Goal: Browse casually

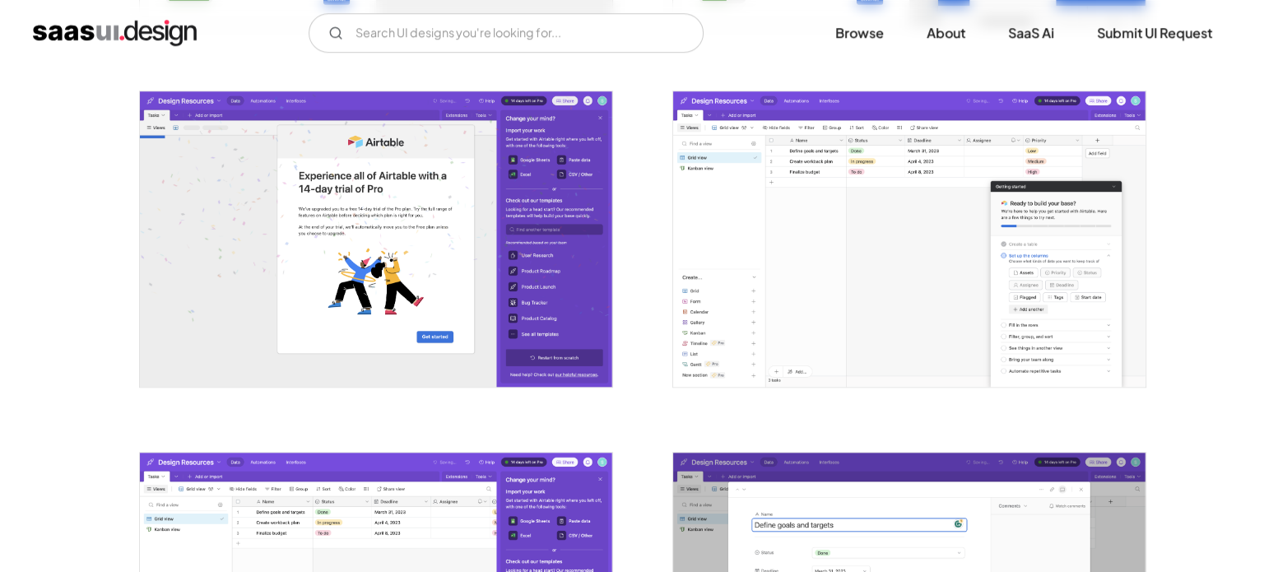
scroll to position [1564, 0]
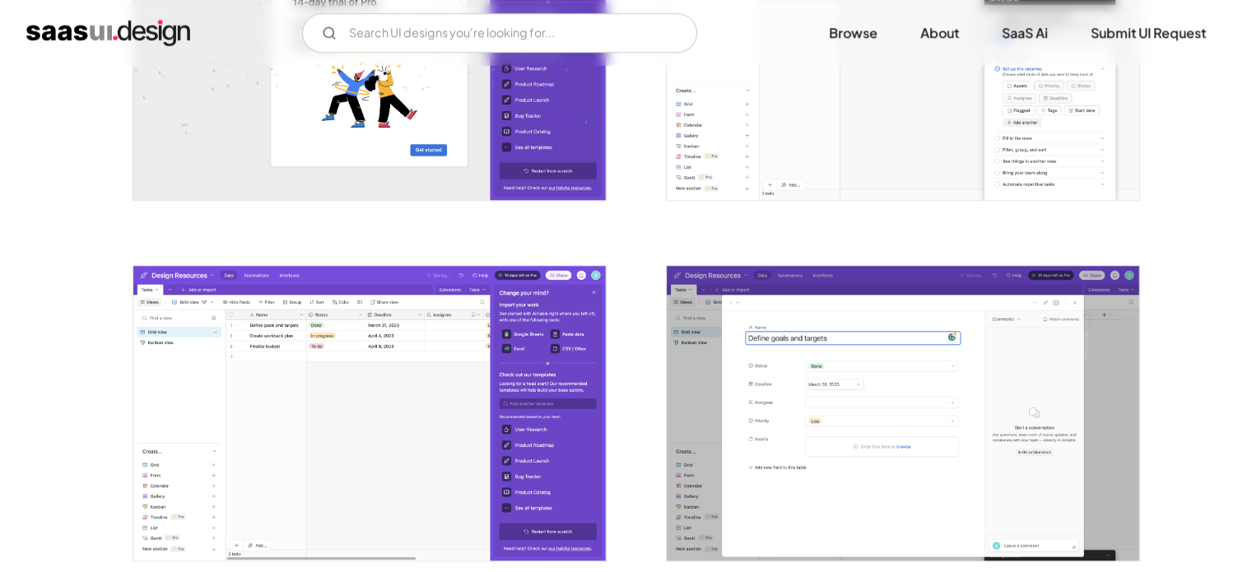
click at [330, 351] on img "open lightbox" at bounding box center [369, 413] width 472 height 295
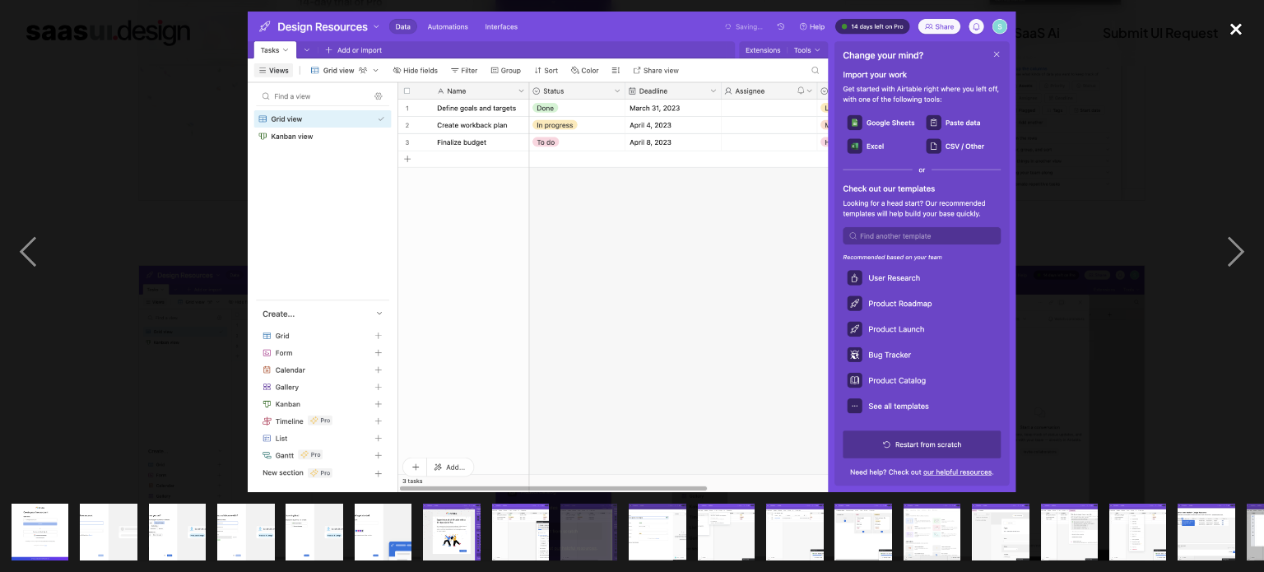
click at [1236, 25] on div "close lightbox" at bounding box center [1236, 30] width 56 height 36
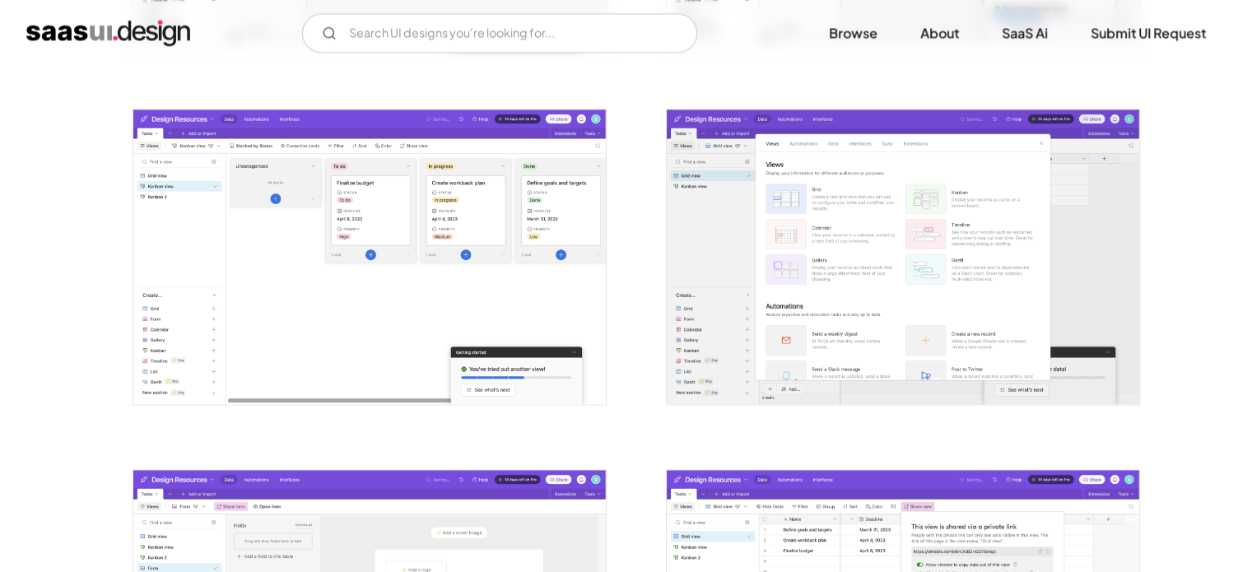
scroll to position [2443, 0]
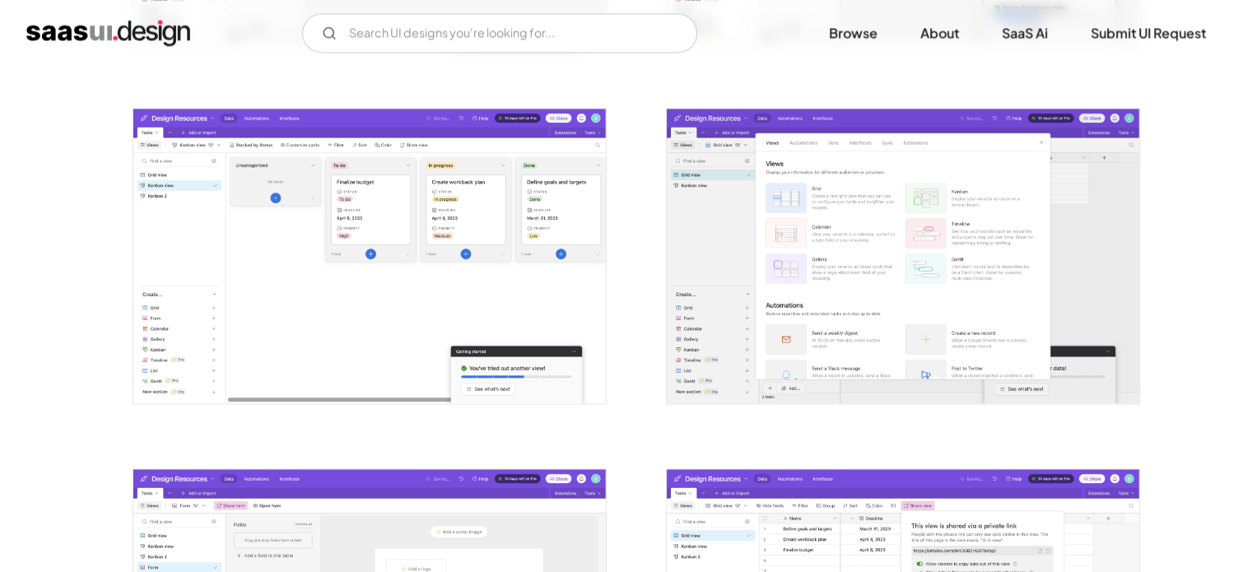
click at [97, 31] on img "home" at bounding box center [108, 33] width 164 height 26
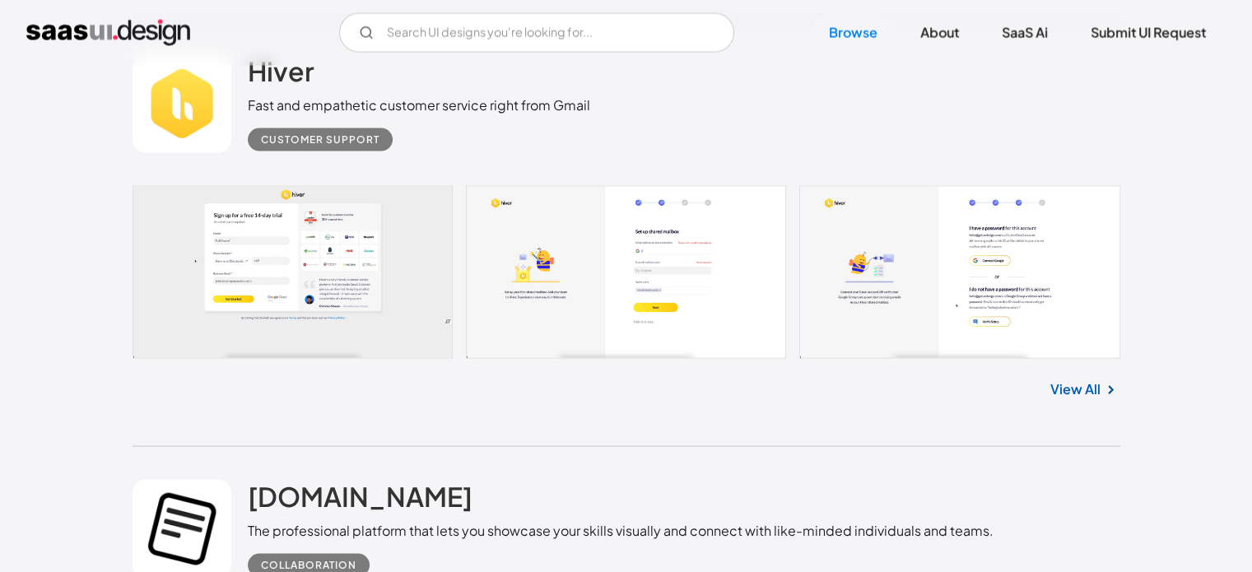
scroll to position [9682, 0]
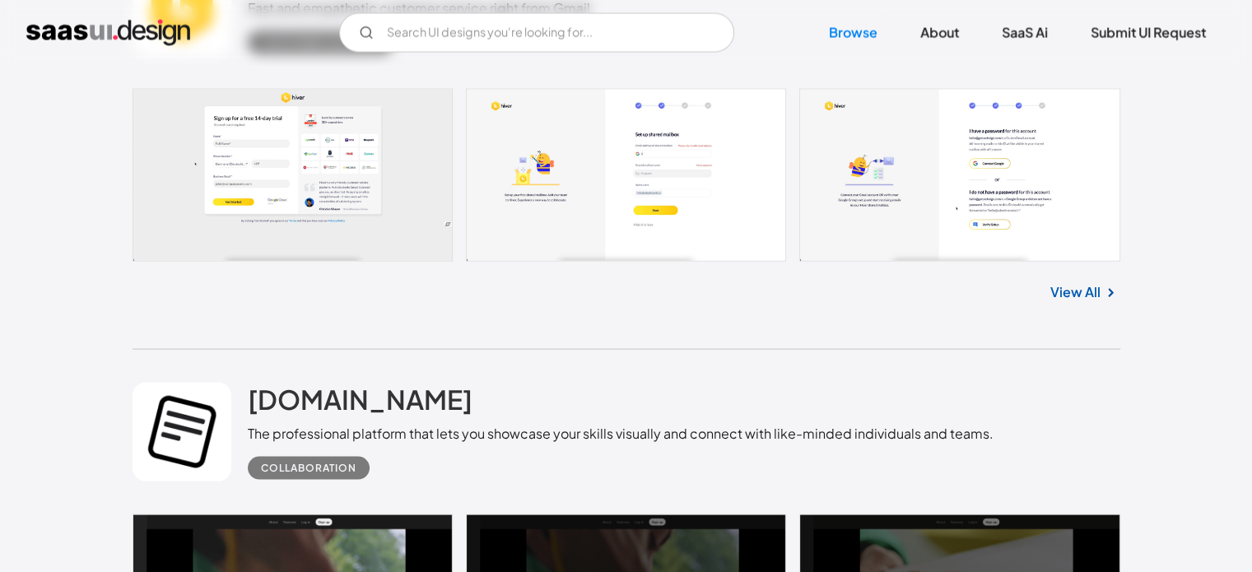
click at [1103, 283] on img at bounding box center [1110, 293] width 20 height 20
click at [1096, 282] on link "View All" at bounding box center [1075, 292] width 50 height 20
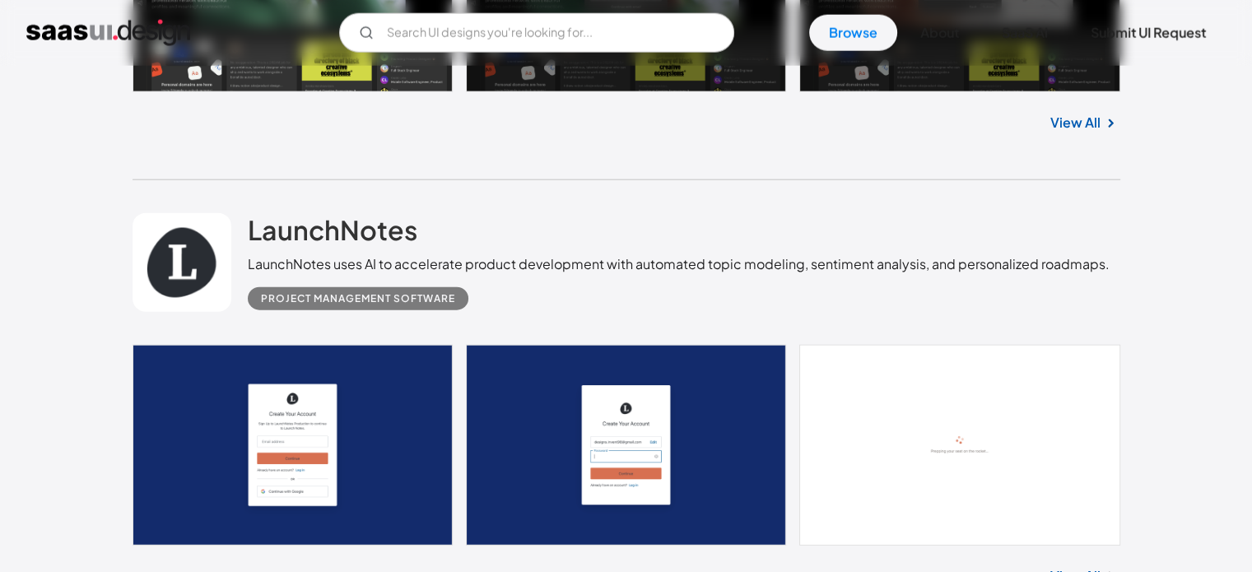
scroll to position [10505, 0]
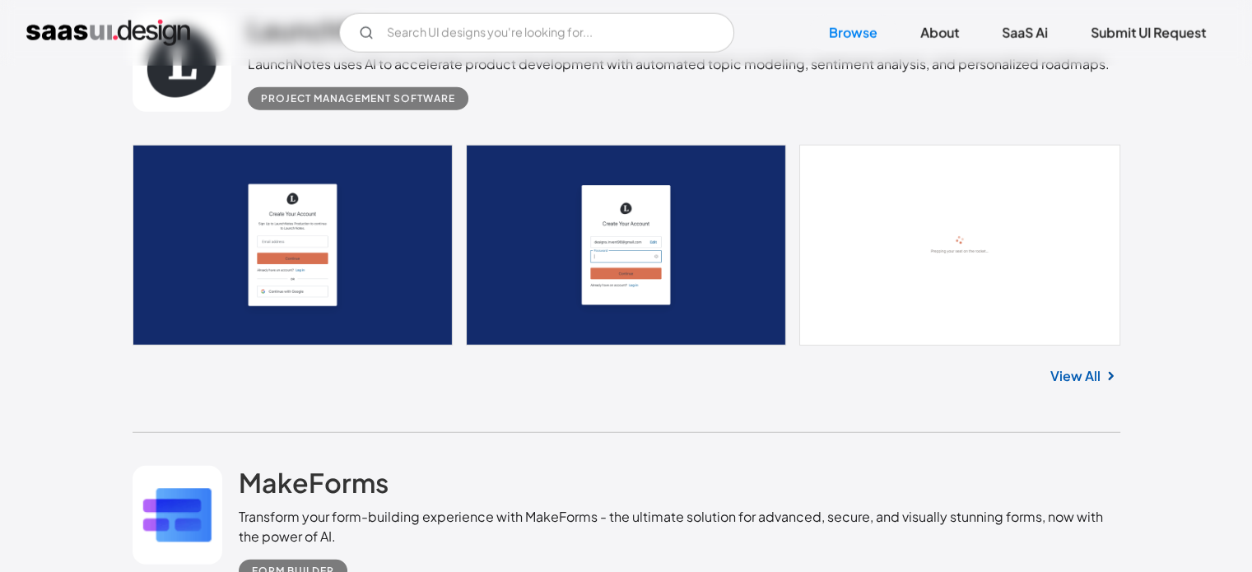
click at [1087, 366] on link "View All" at bounding box center [1075, 376] width 50 height 20
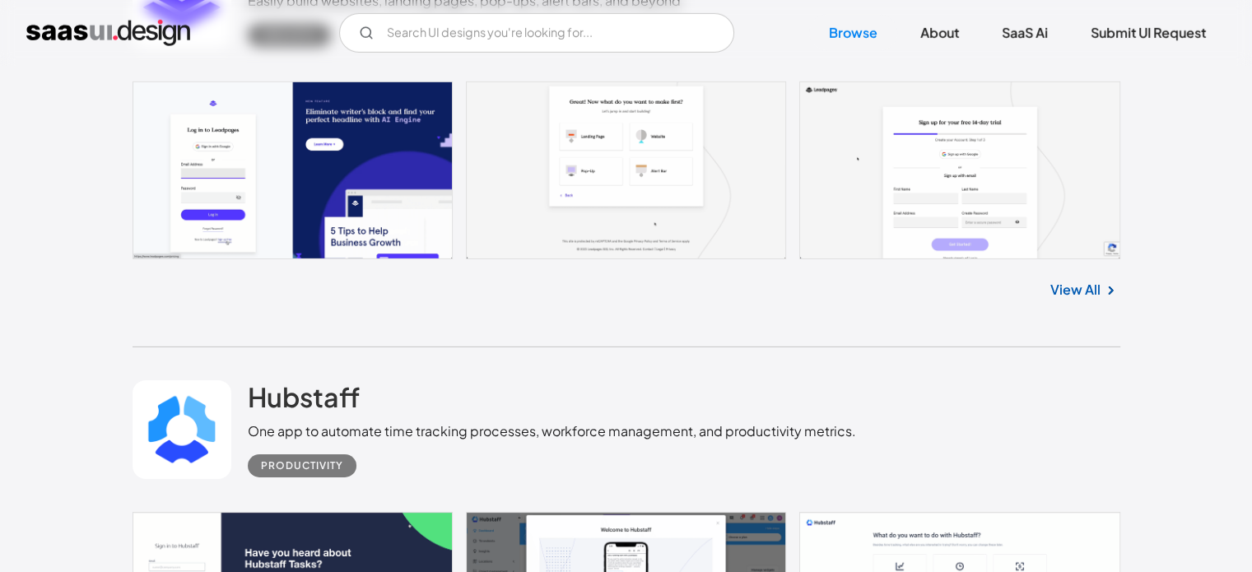
scroll to position [11328, 0]
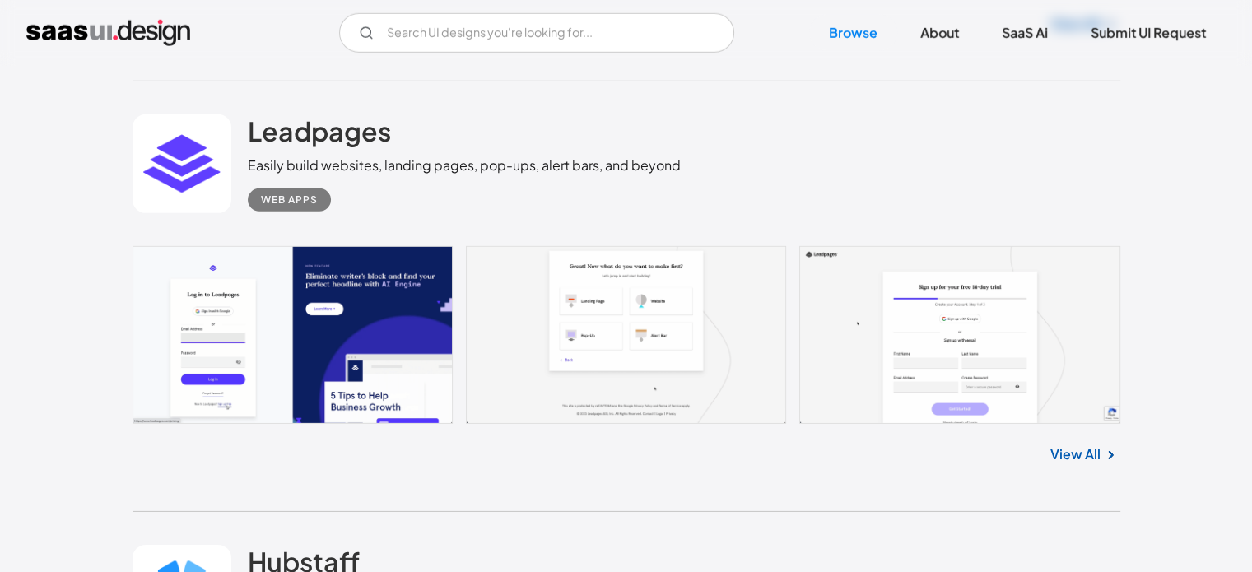
click at [1095, 444] on link "View All" at bounding box center [1075, 454] width 50 height 20
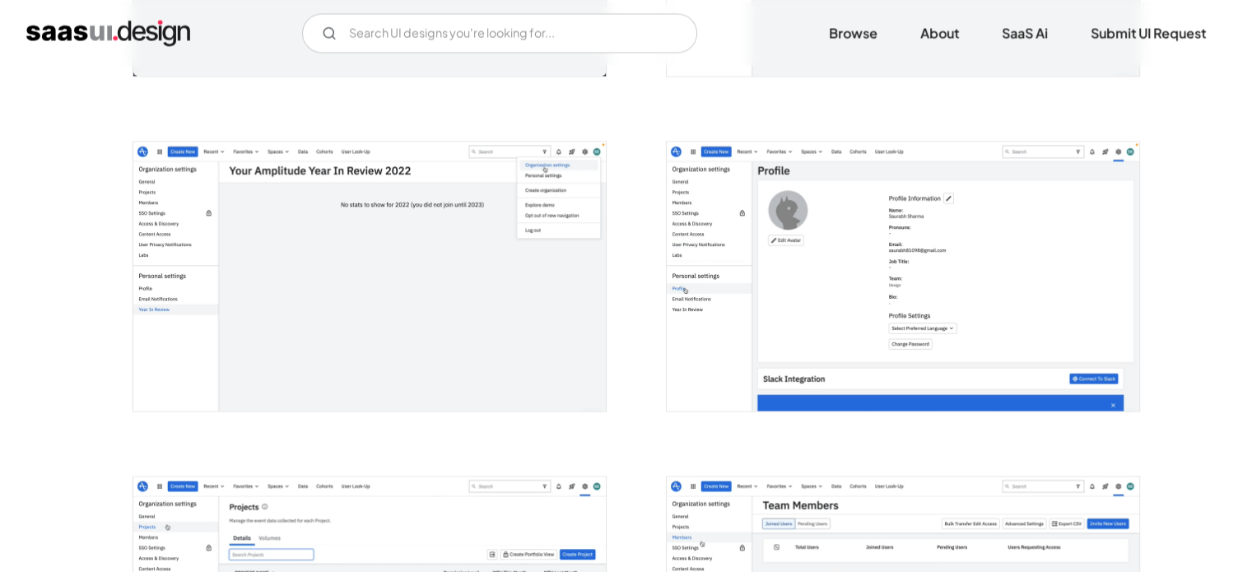
scroll to position [3128, 0]
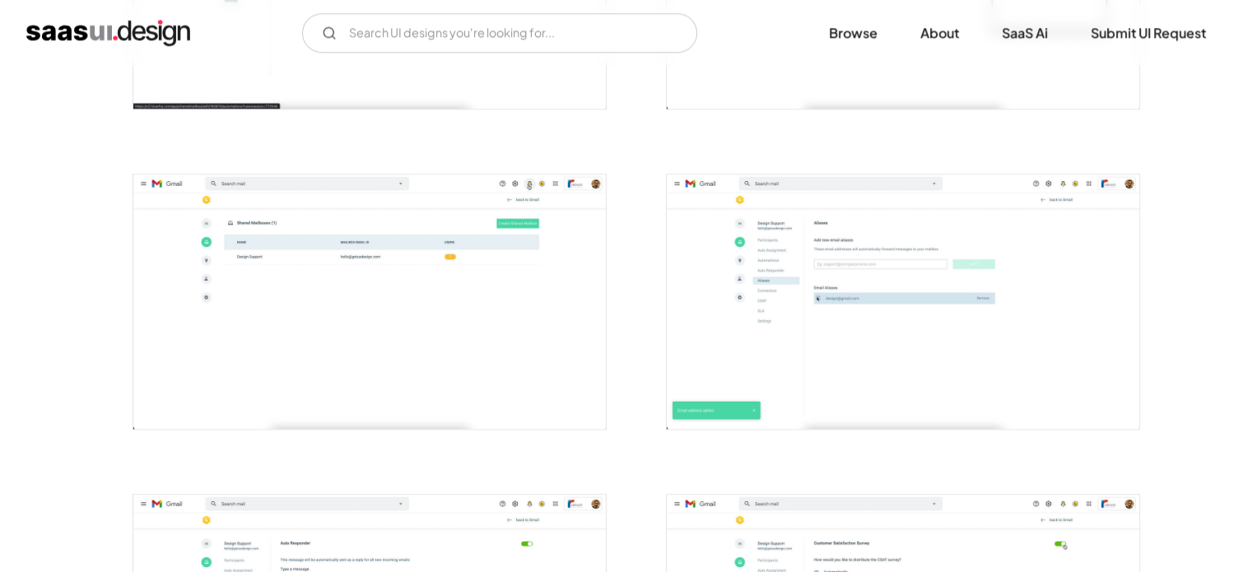
scroll to position [1811, 0]
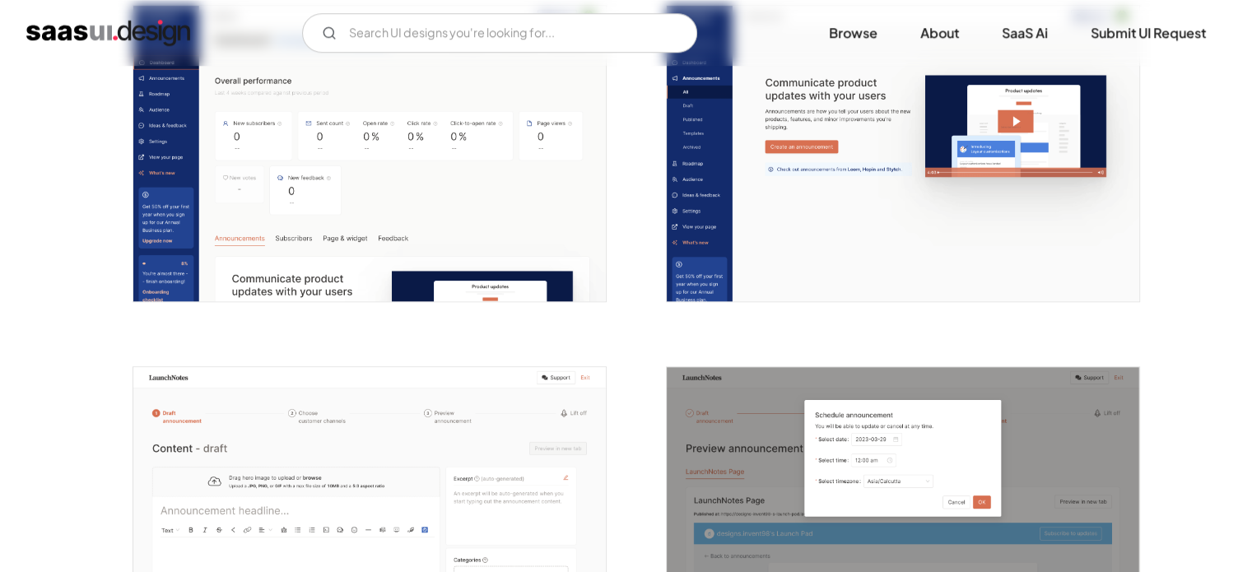
scroll to position [1482, 0]
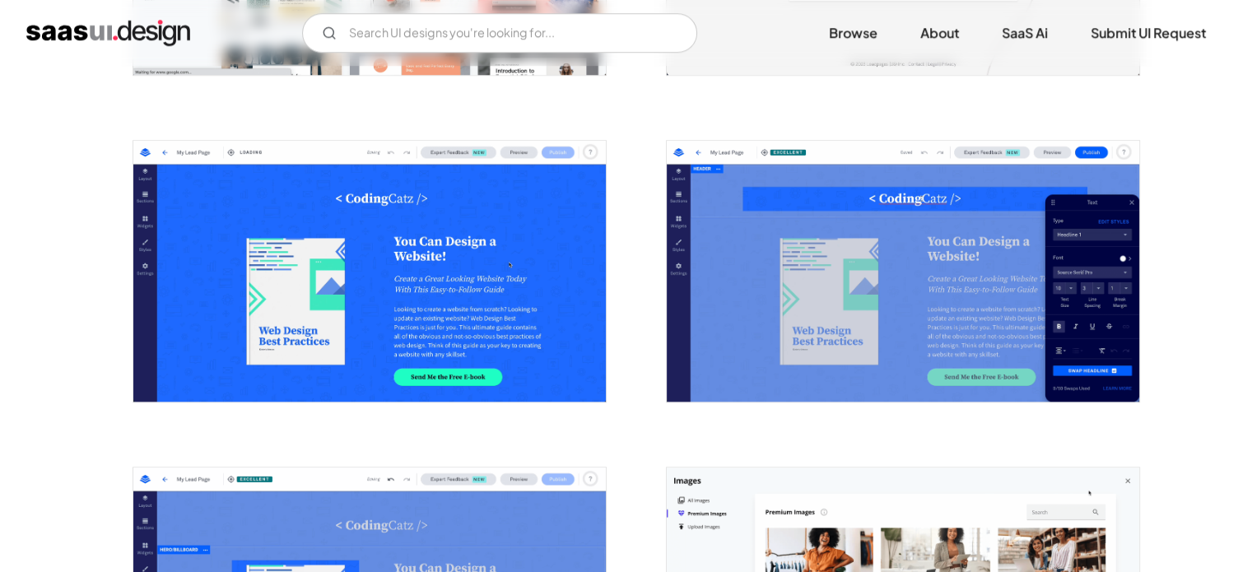
scroll to position [1564, 0]
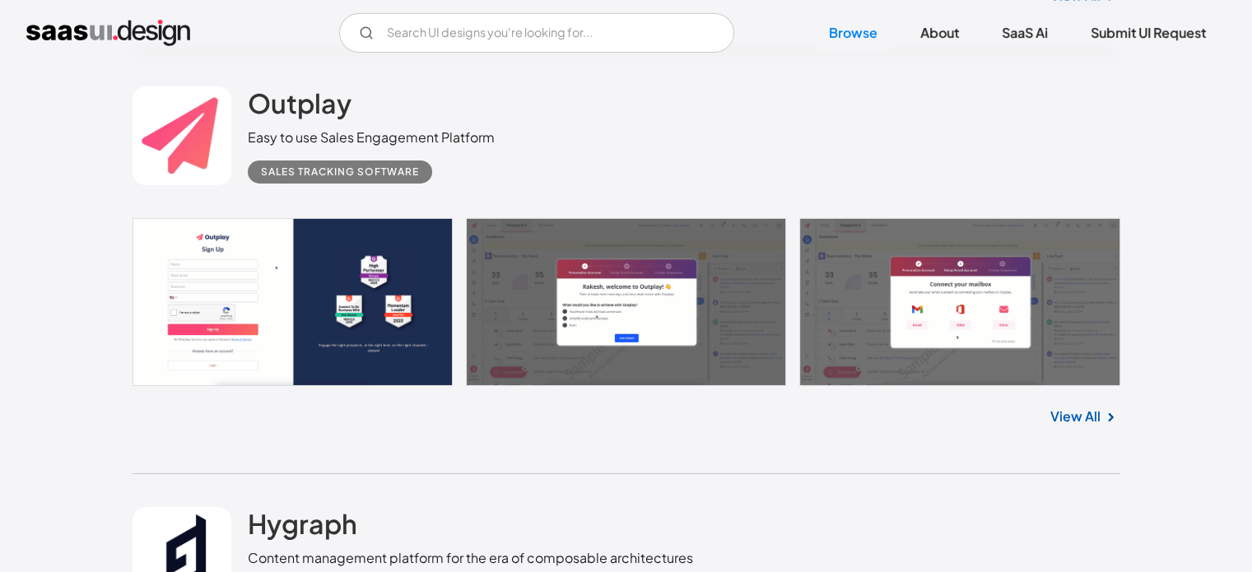
scroll to position [11987, 0]
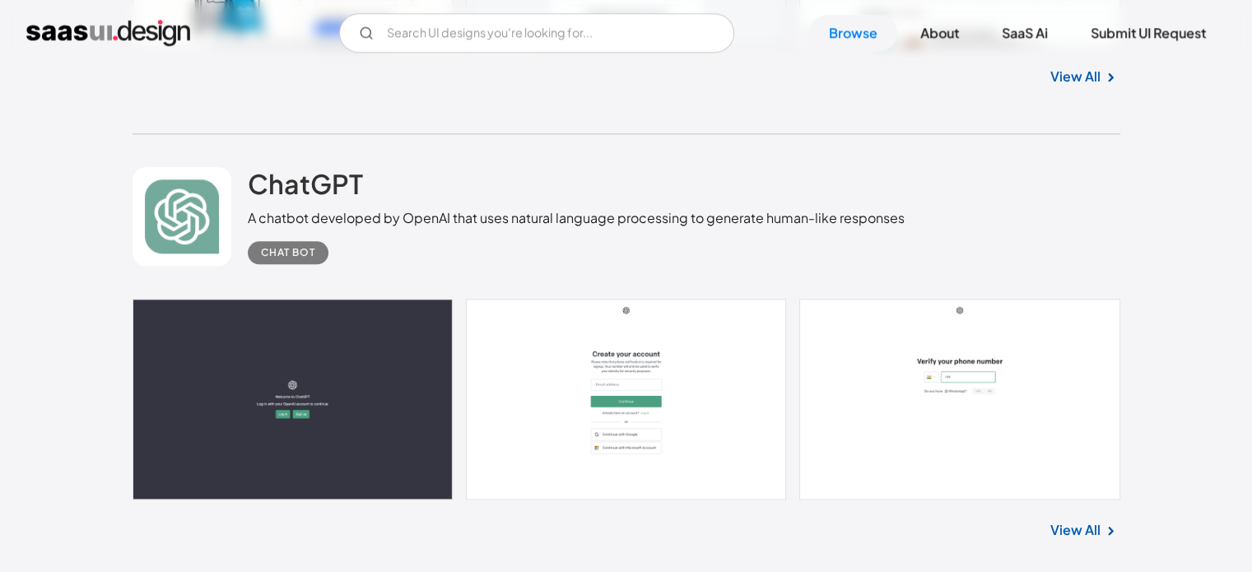
scroll to position [14127, 0]
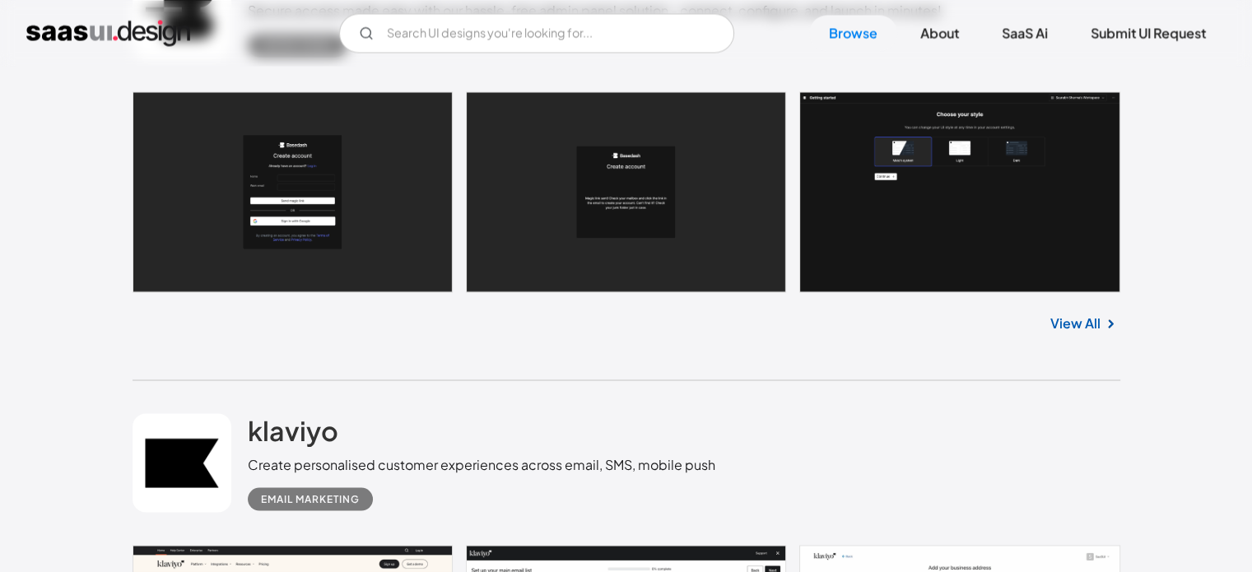
scroll to position [15444, 0]
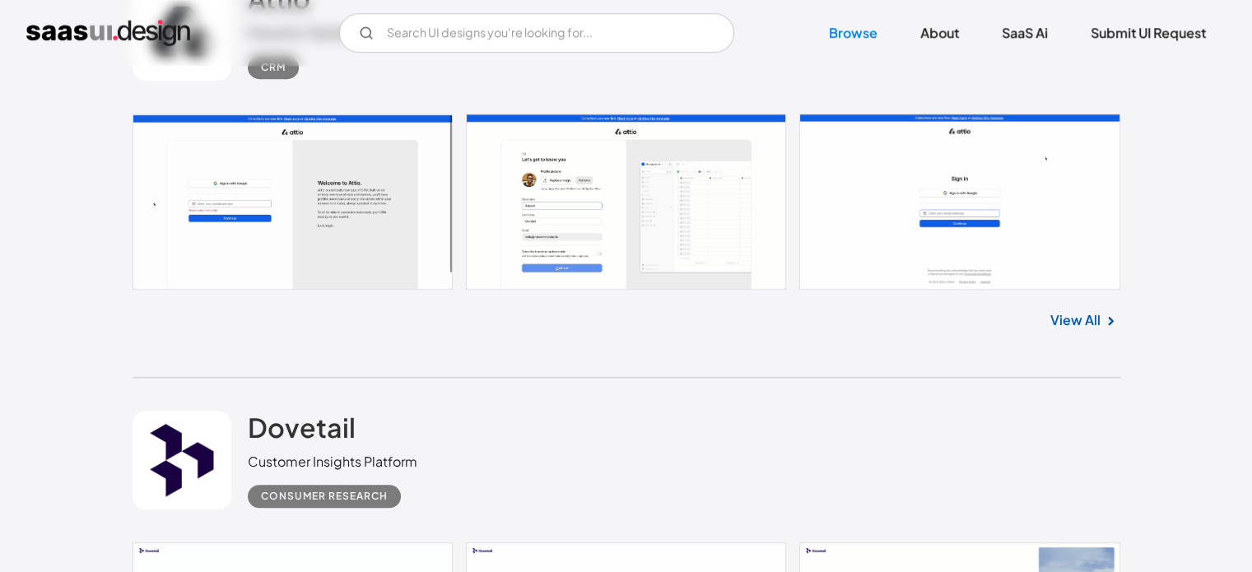
scroll to position [19971, 0]
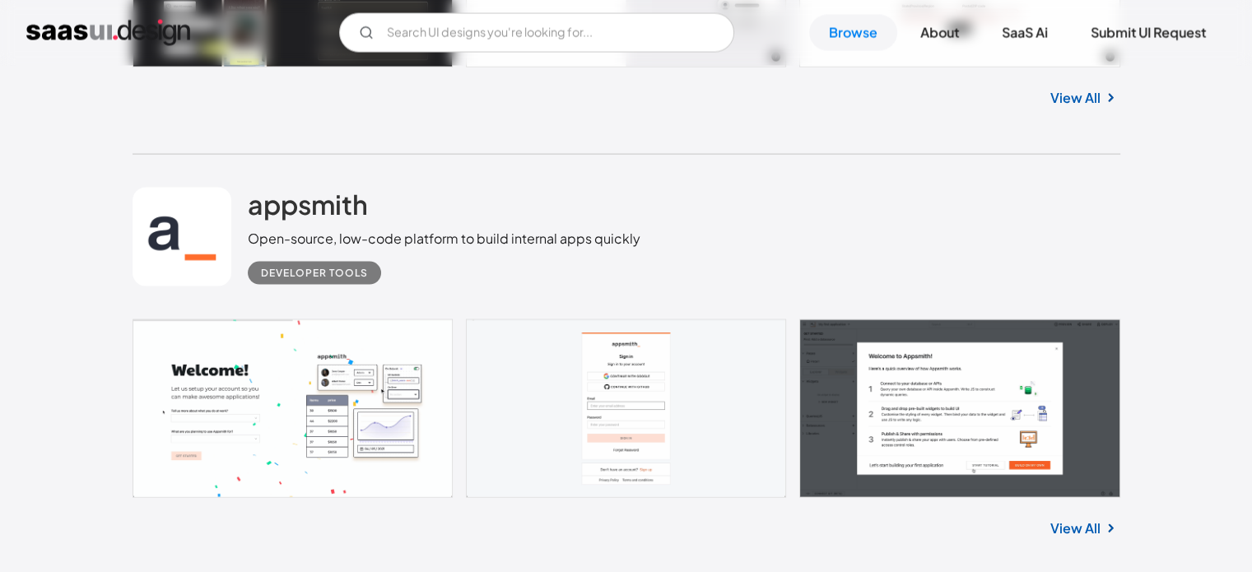
scroll to position [15938, 0]
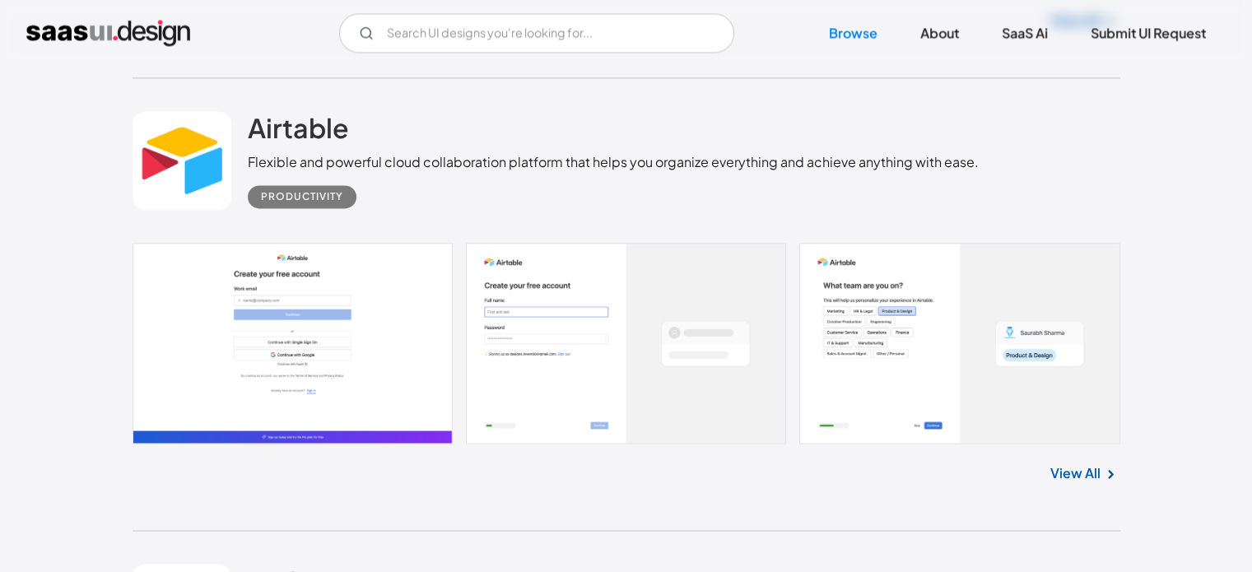
scroll to position [21370, 0]
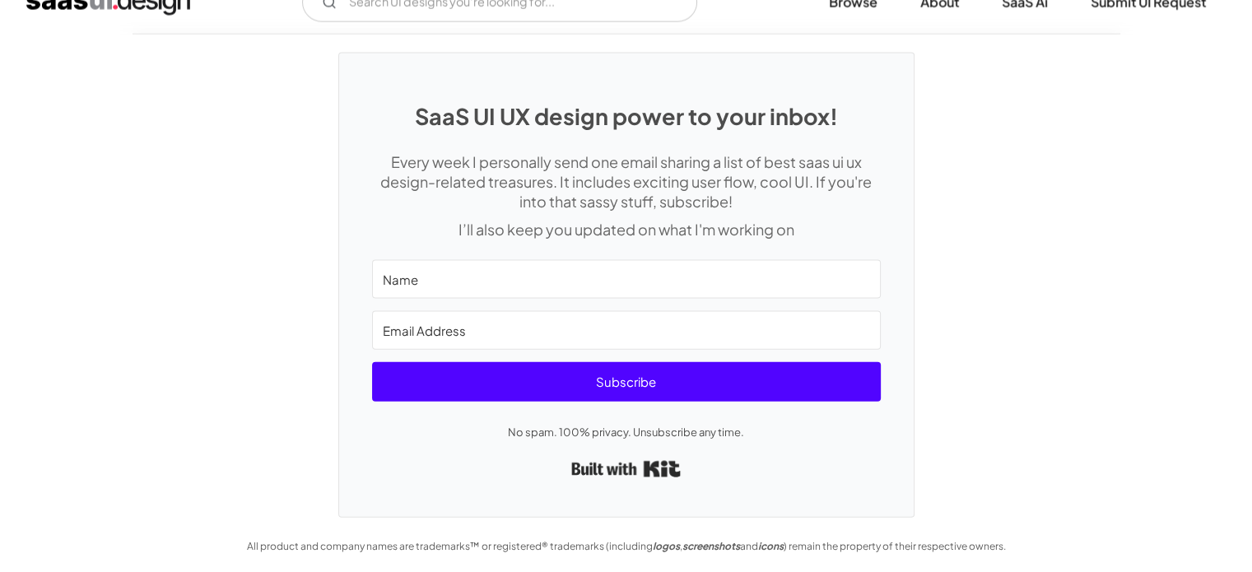
scroll to position [3346, 0]
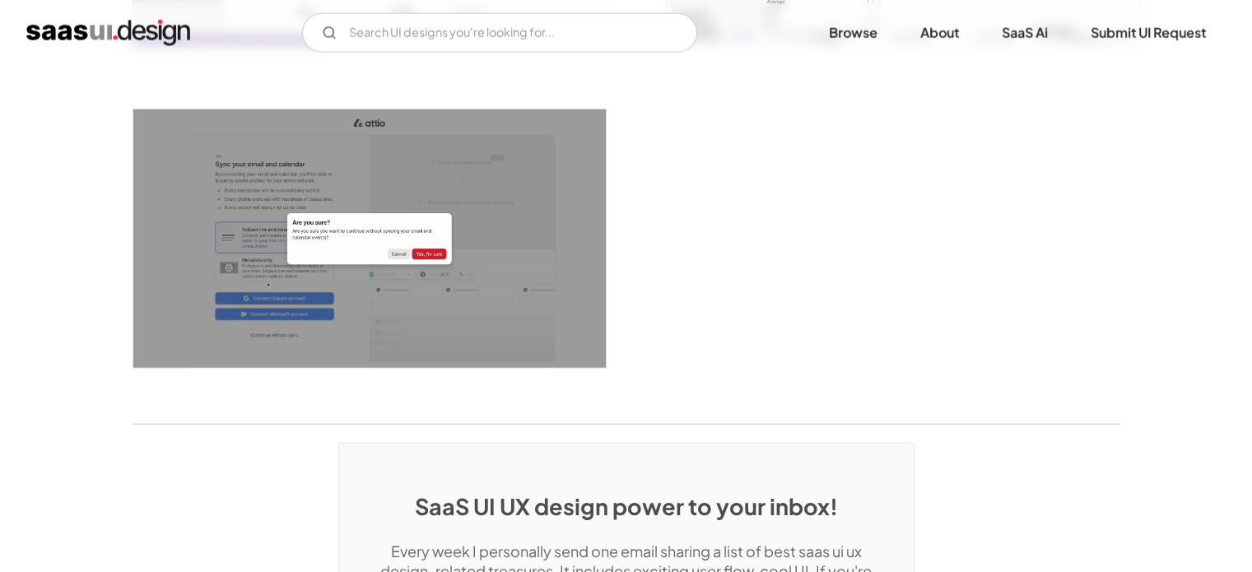
scroll to position [4033, 0]
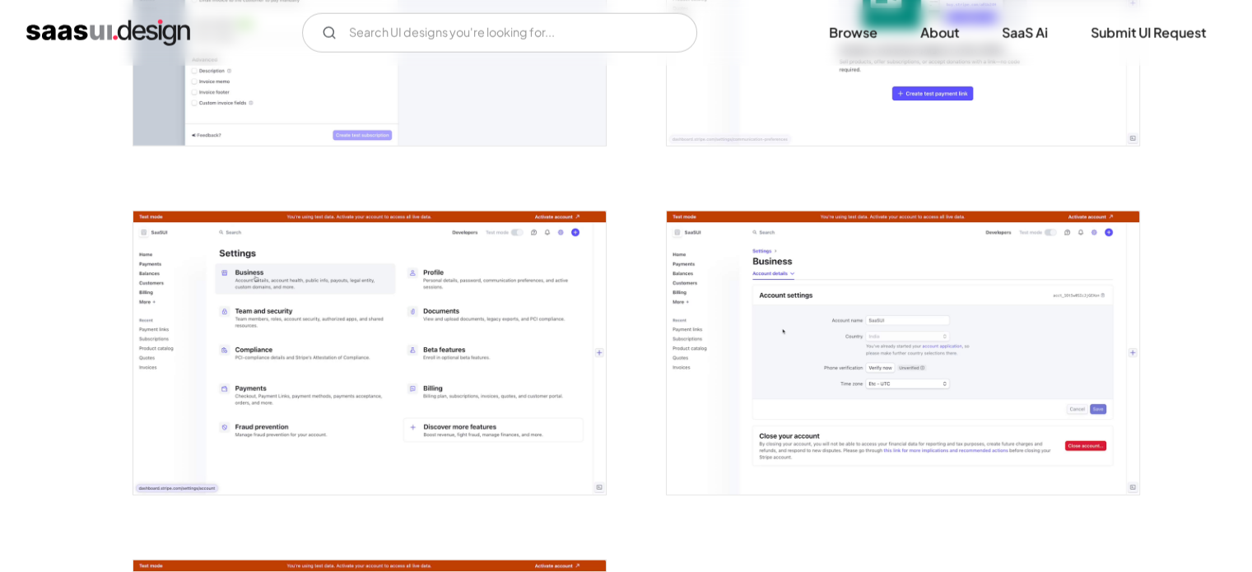
scroll to position [4198, 0]
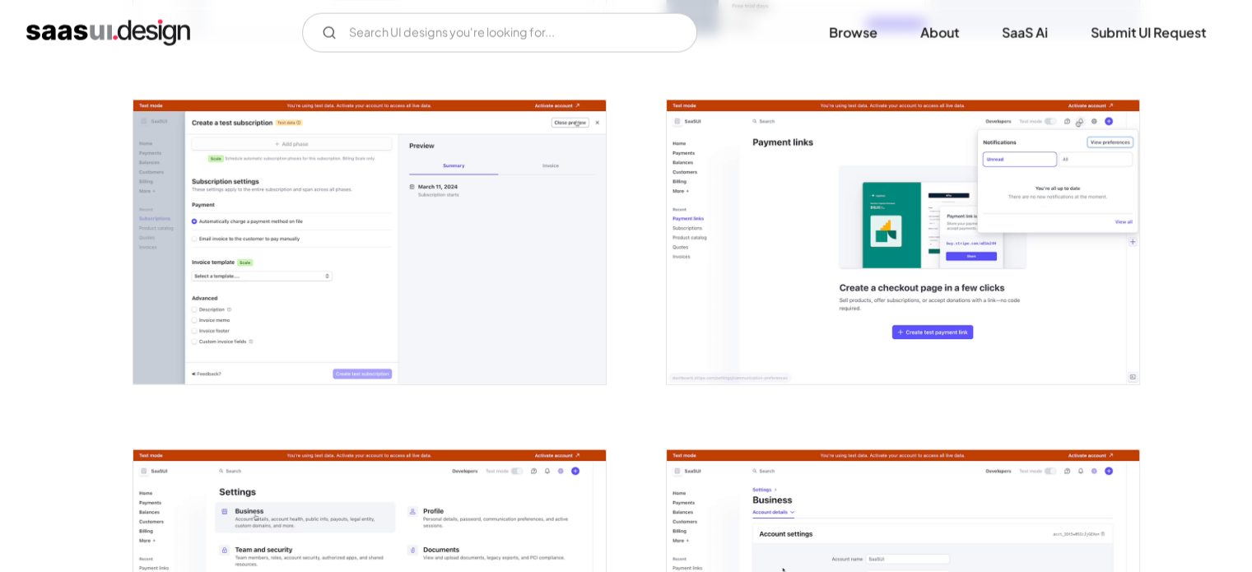
scroll to position [3539, 0]
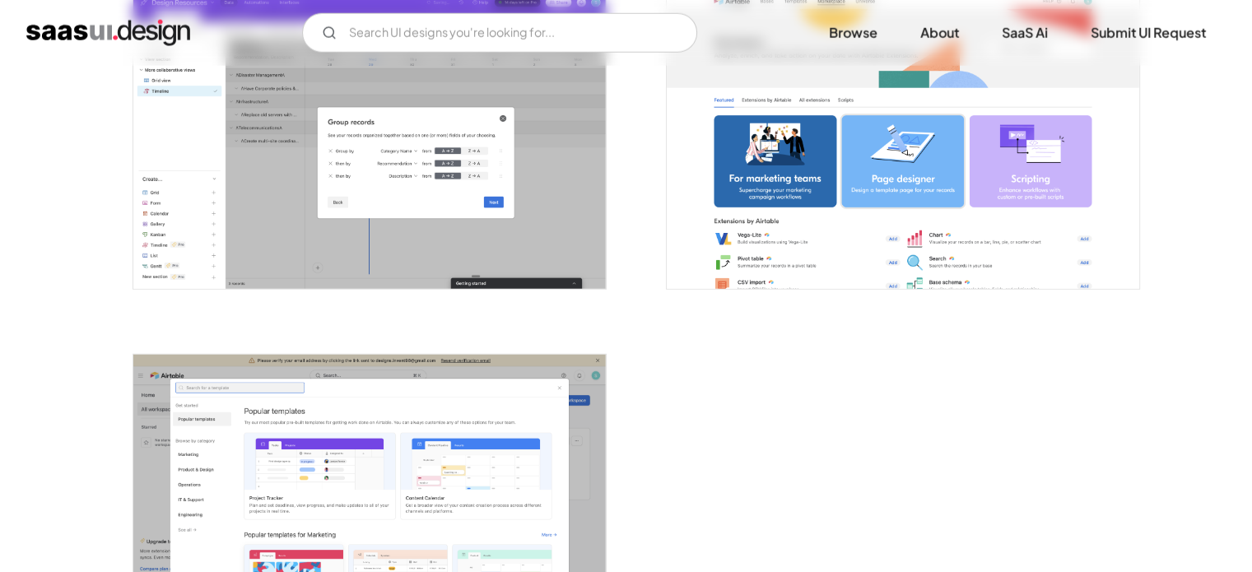
scroll to position [4774, 0]
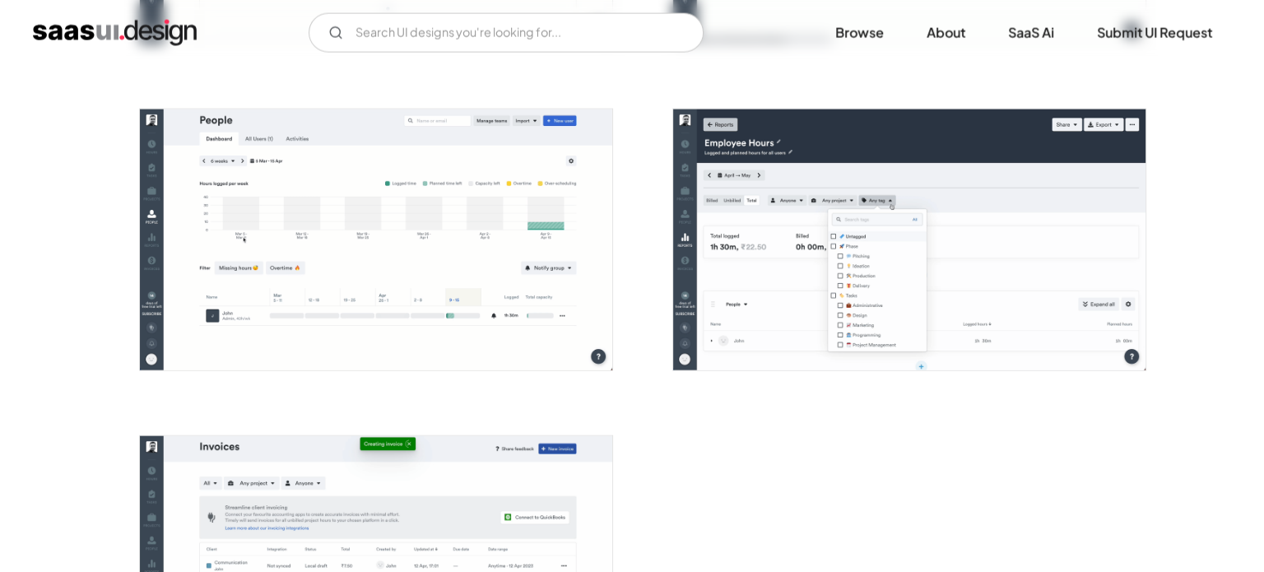
scroll to position [3869, 0]
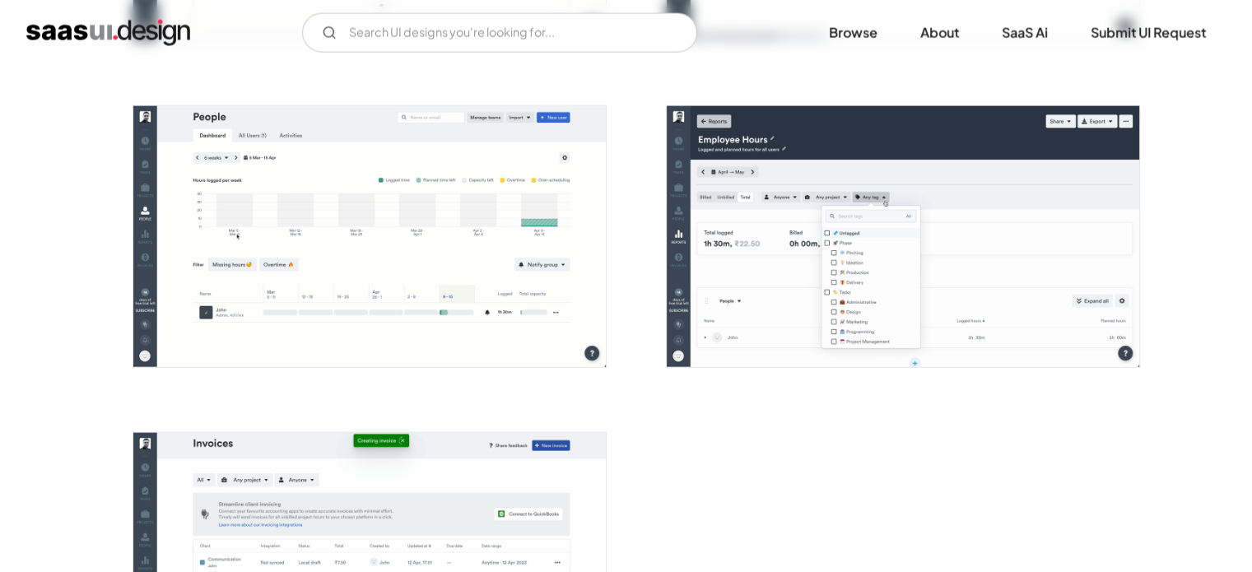
click at [986, 124] on img "open lightbox" at bounding box center [903, 236] width 472 height 260
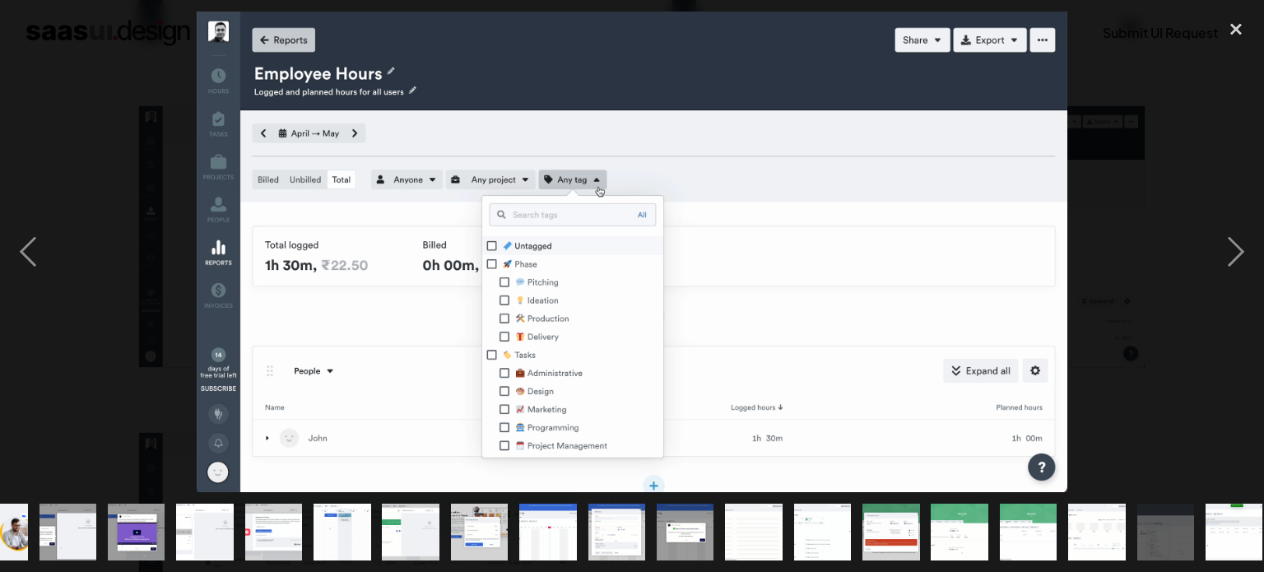
scroll to position [0, 463]
